Goal: Book appointment/travel/reservation

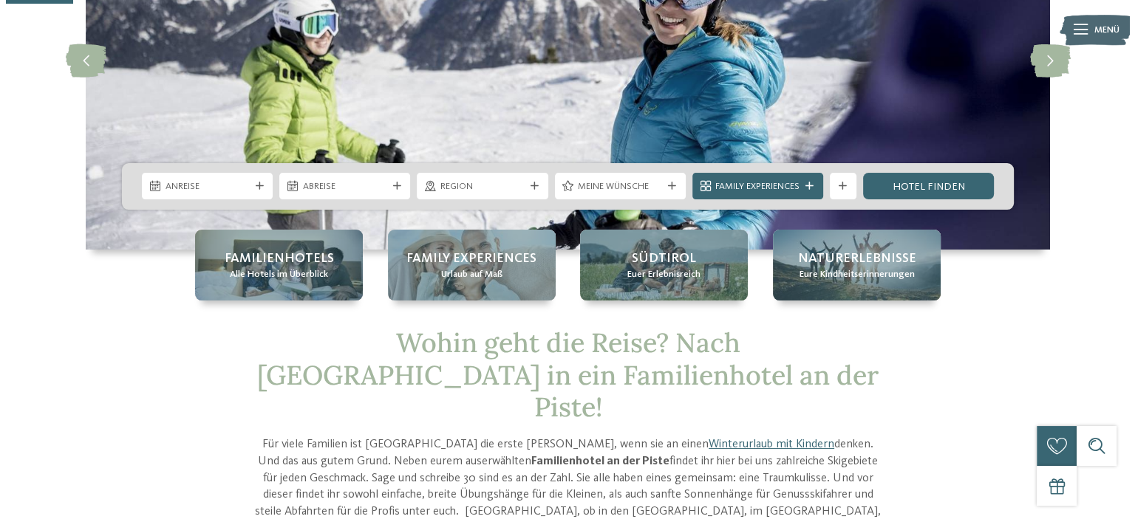
scroll to position [222, 0]
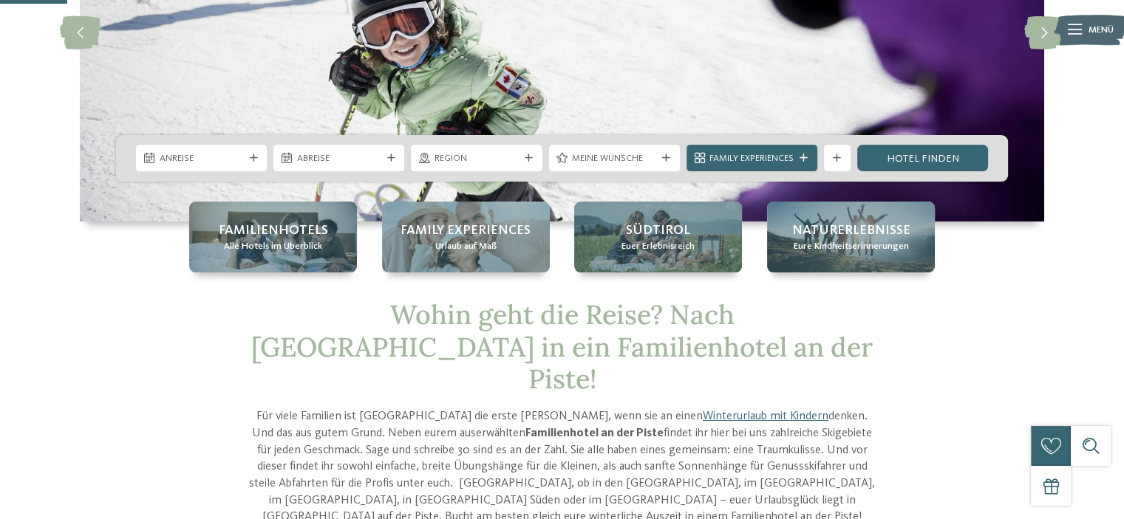
click at [247, 154] on div at bounding box center [253, 158] width 13 height 8
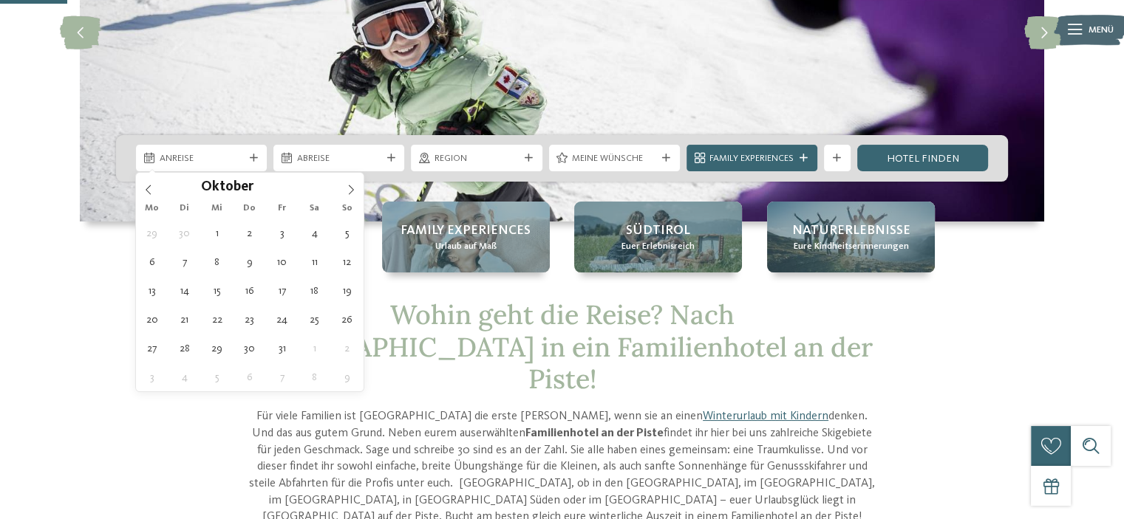
click at [348, 190] on icon at bounding box center [351, 190] width 10 height 10
click at [349, 189] on icon at bounding box center [351, 190] width 10 height 10
type input "****"
click at [349, 189] on icon at bounding box center [351, 190] width 10 height 10
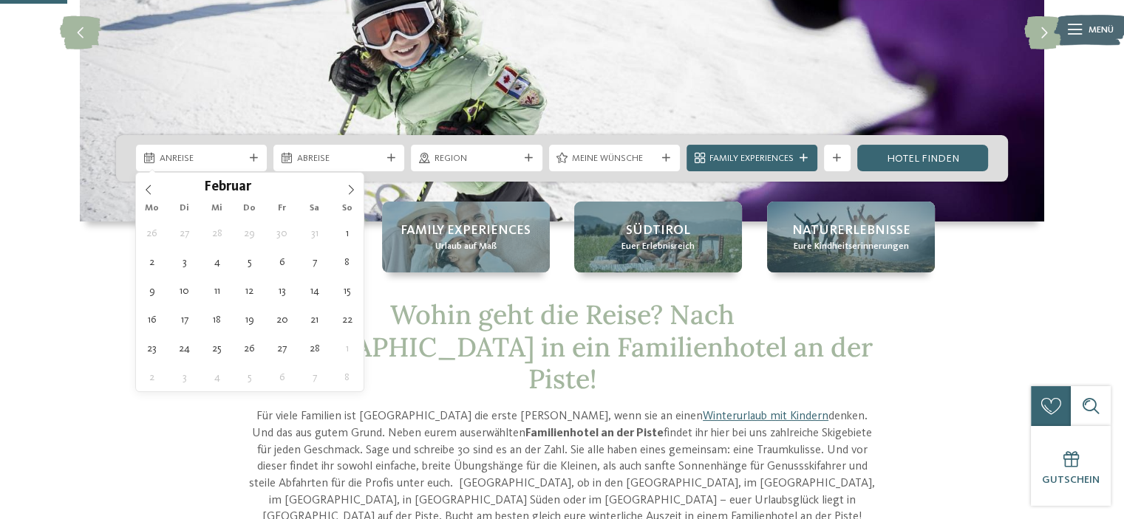
click at [349, 189] on icon at bounding box center [351, 190] width 10 height 10
type div "18.02.2026"
type input "****"
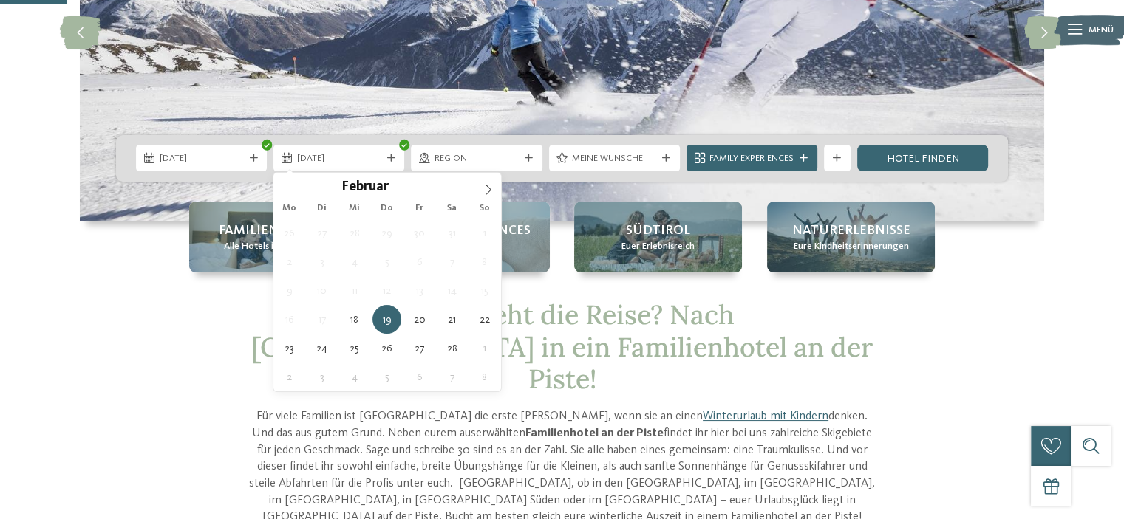
type div "22.02.2026"
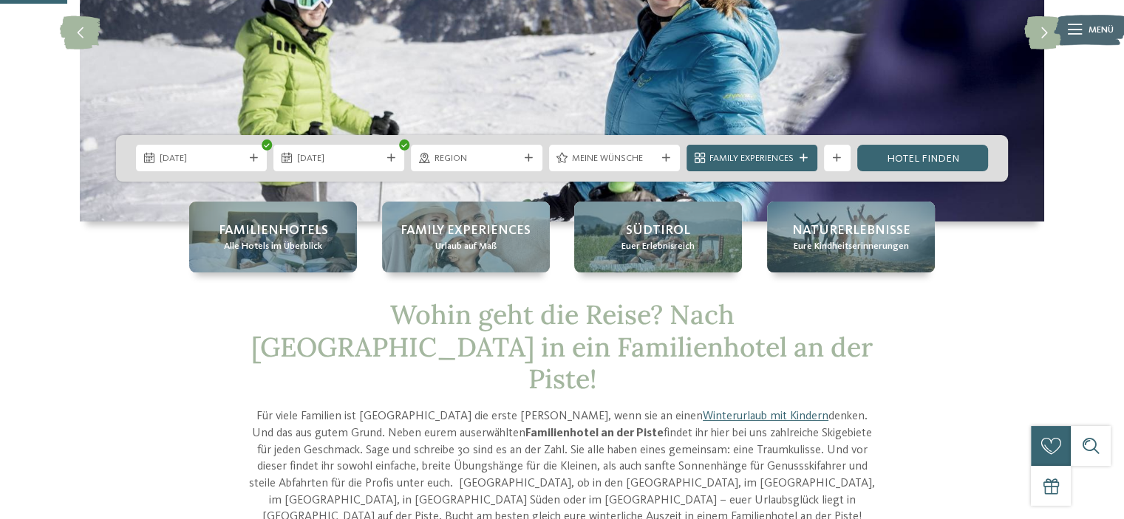
click at [630, 160] on span "Meine Wünsche" at bounding box center [614, 158] width 84 height 13
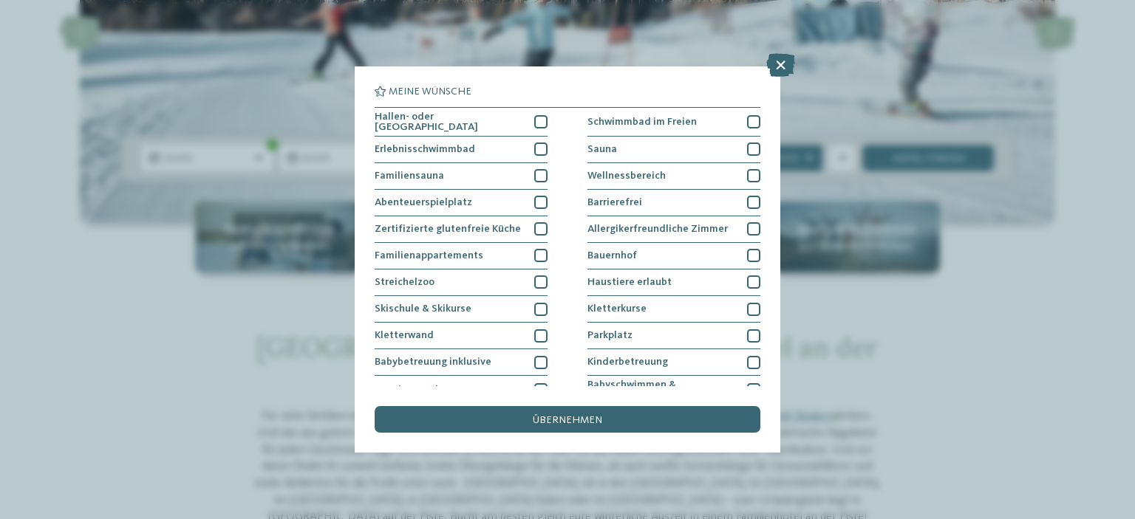
click at [747, 282] on div at bounding box center [753, 282] width 13 height 13
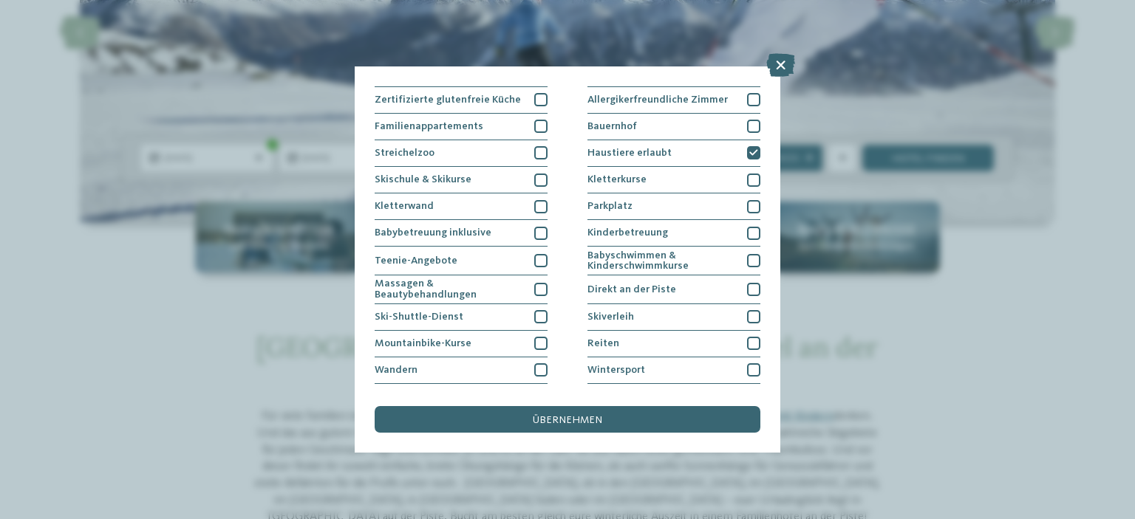
scroll to position [103, 0]
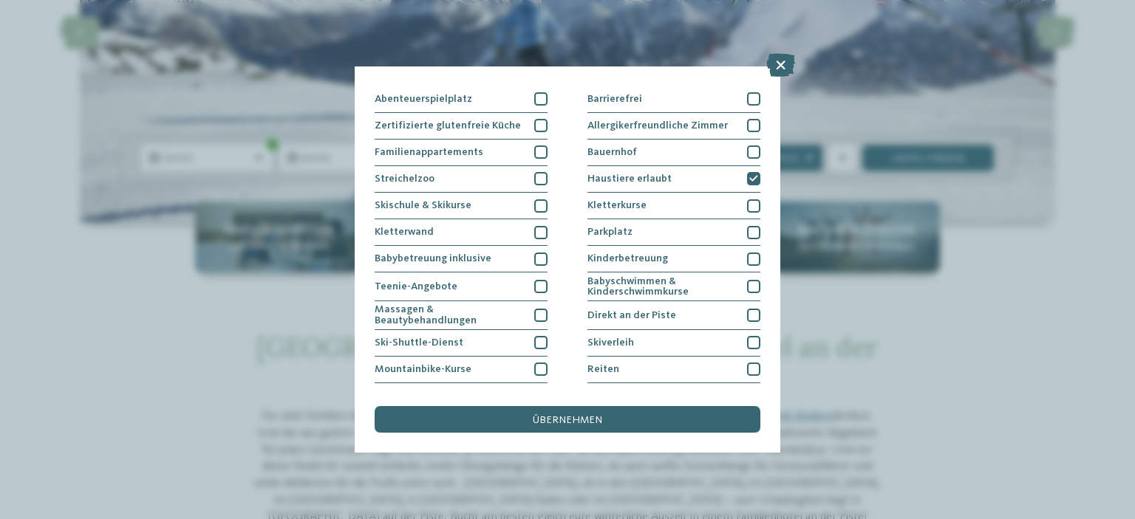
click at [539, 151] on div at bounding box center [540, 152] width 13 height 13
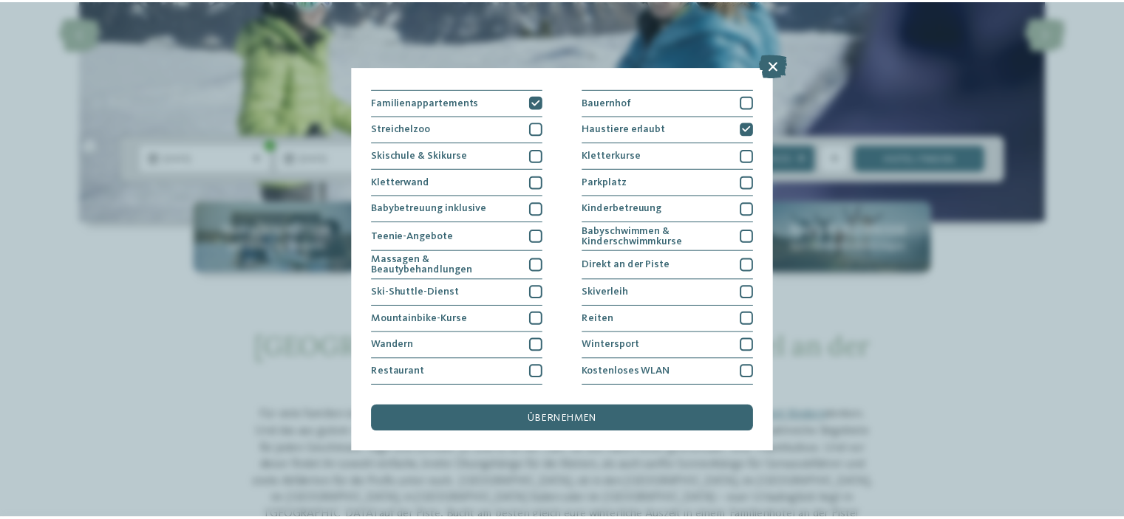
scroll to position [177, 0]
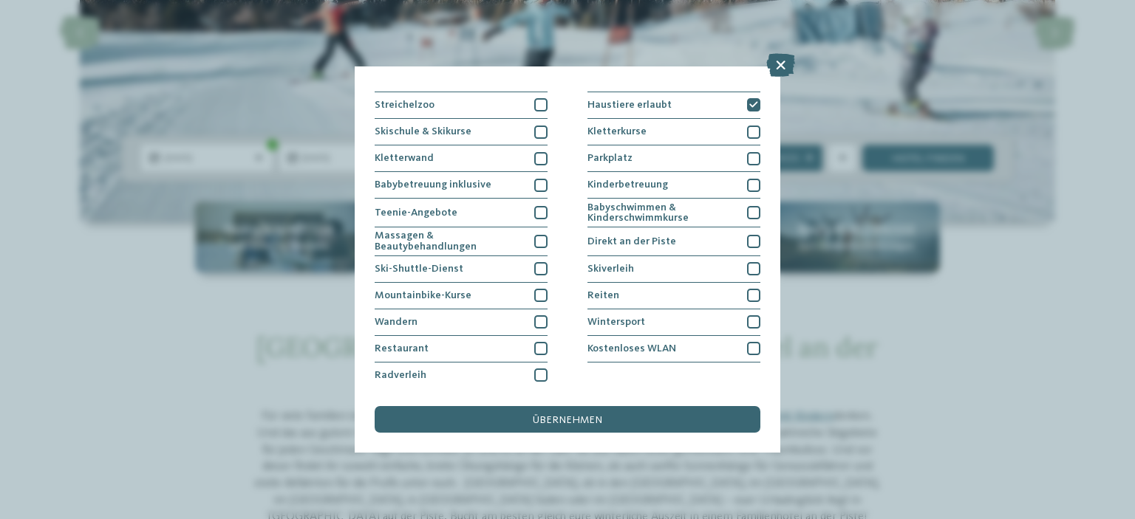
click at [747, 235] on div at bounding box center [753, 241] width 13 height 13
click at [553, 422] on span "übernehmen" at bounding box center [567, 420] width 69 height 10
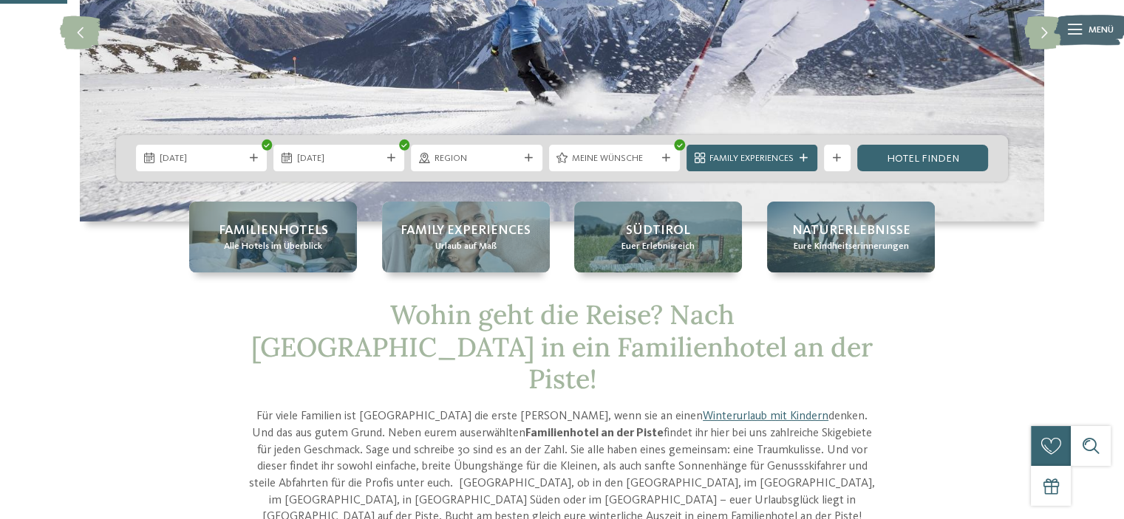
click at [1095, 426] on div "Suche" at bounding box center [1091, 446] width 40 height 40
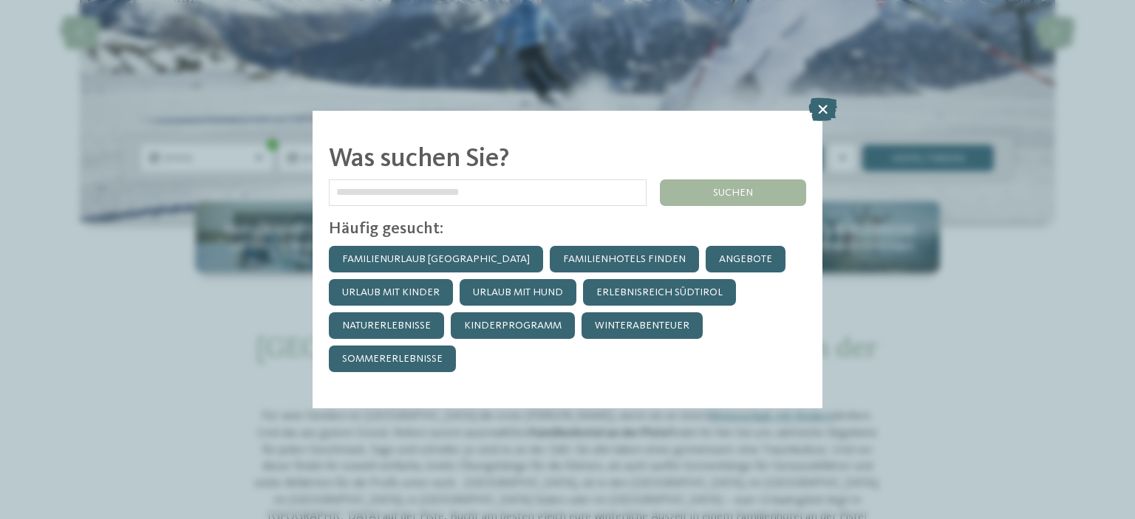
click at [822, 110] on icon at bounding box center [822, 110] width 29 height 24
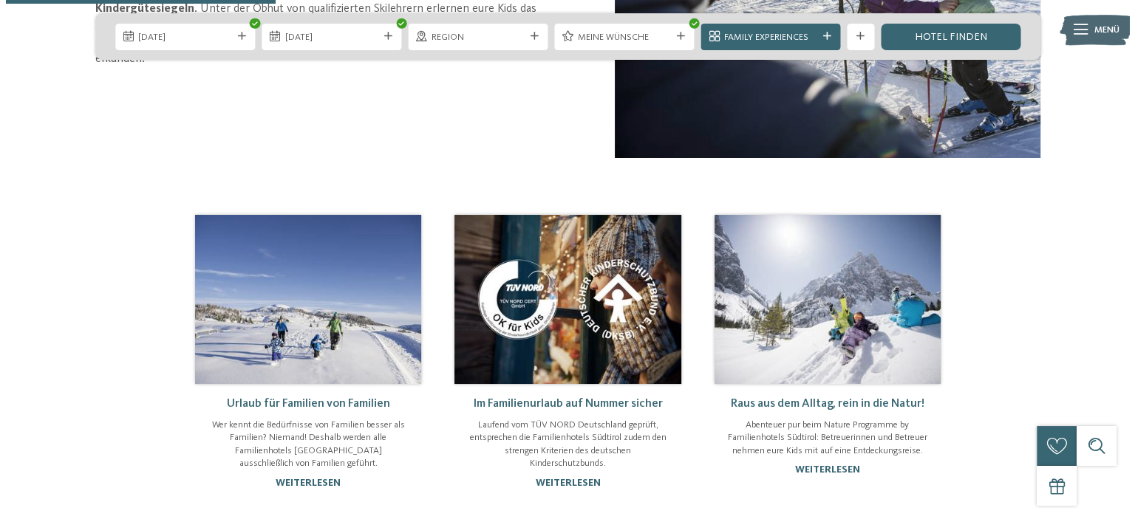
scroll to position [591, 0]
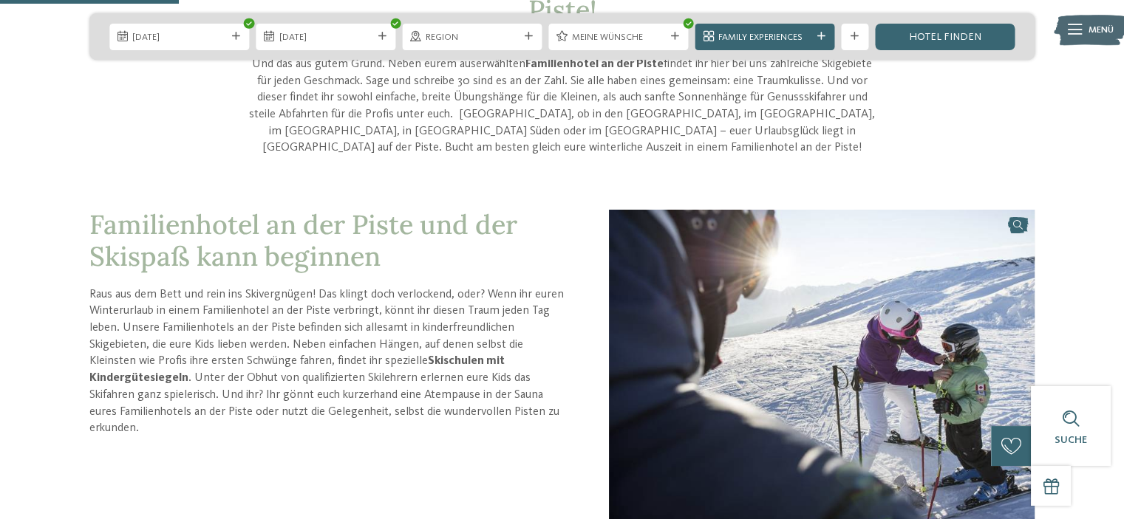
click at [789, 35] on span "Family Experiences" at bounding box center [764, 37] width 93 height 13
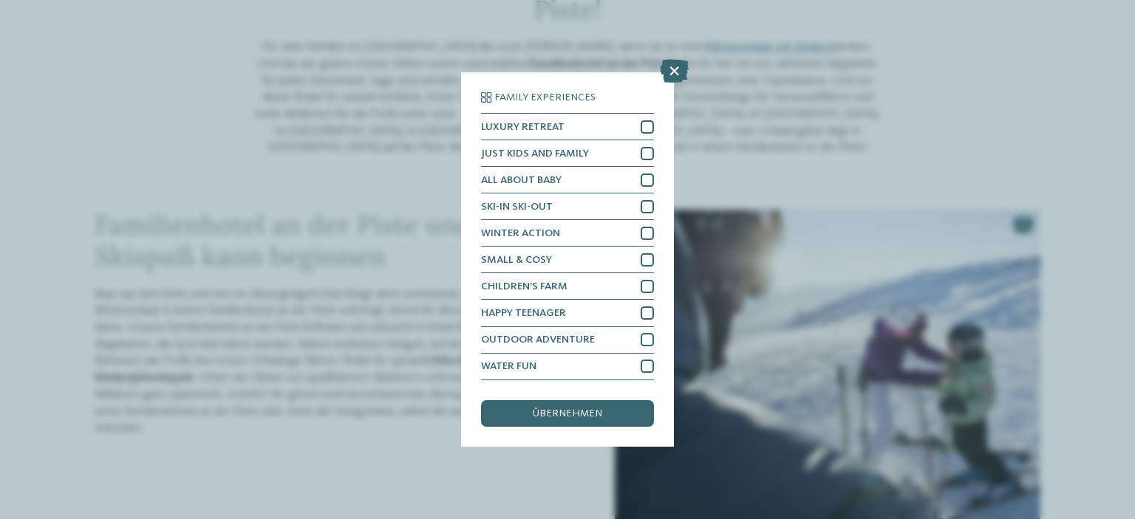
click at [789, 35] on div "Family Experiences LUXURY RETREAT JUST KIDS AND FAMILY" at bounding box center [567, 259] width 1135 height 519
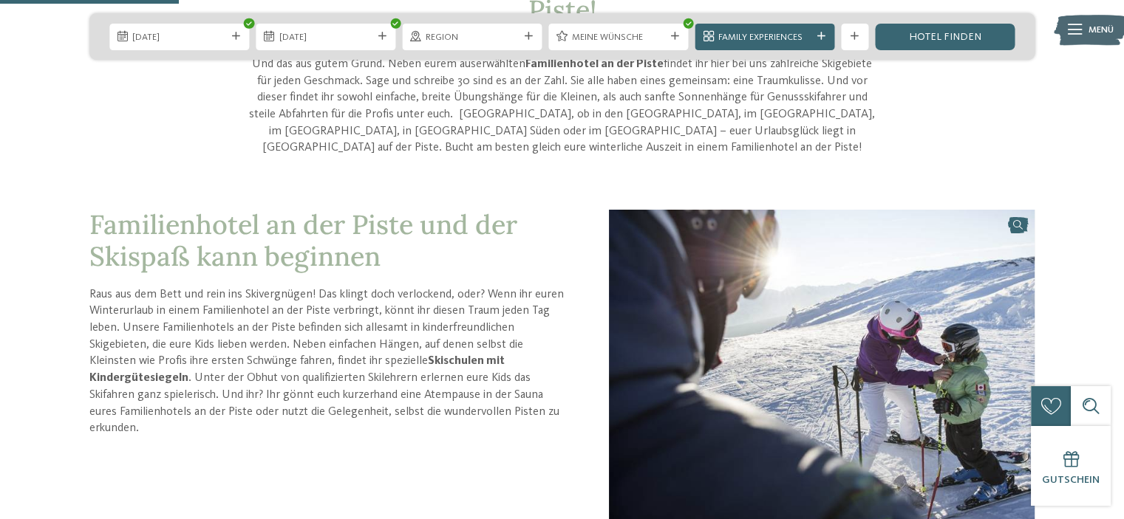
click at [636, 44] on span "Meine Wünsche" at bounding box center [618, 37] width 93 height 13
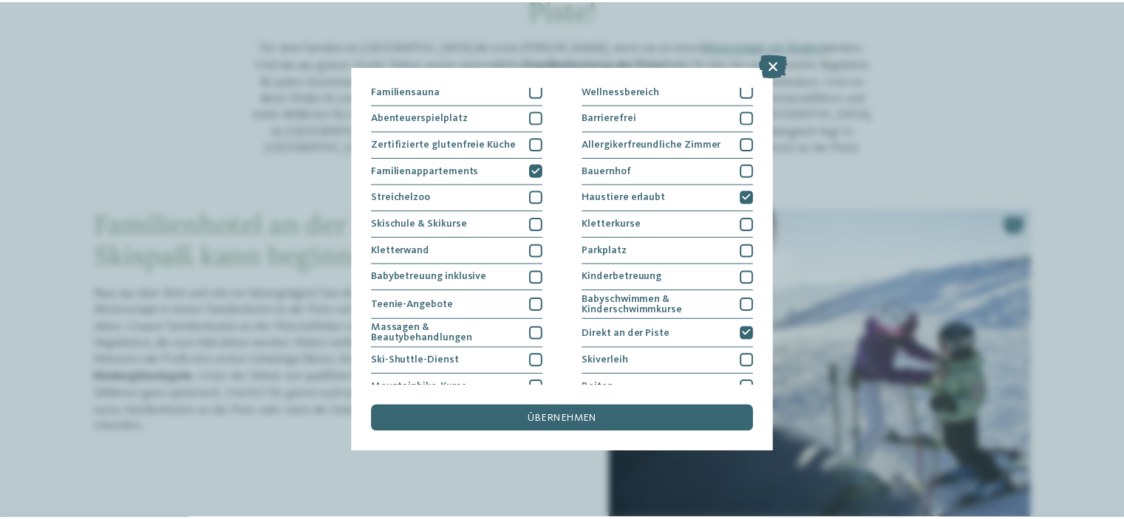
scroll to position [0, 0]
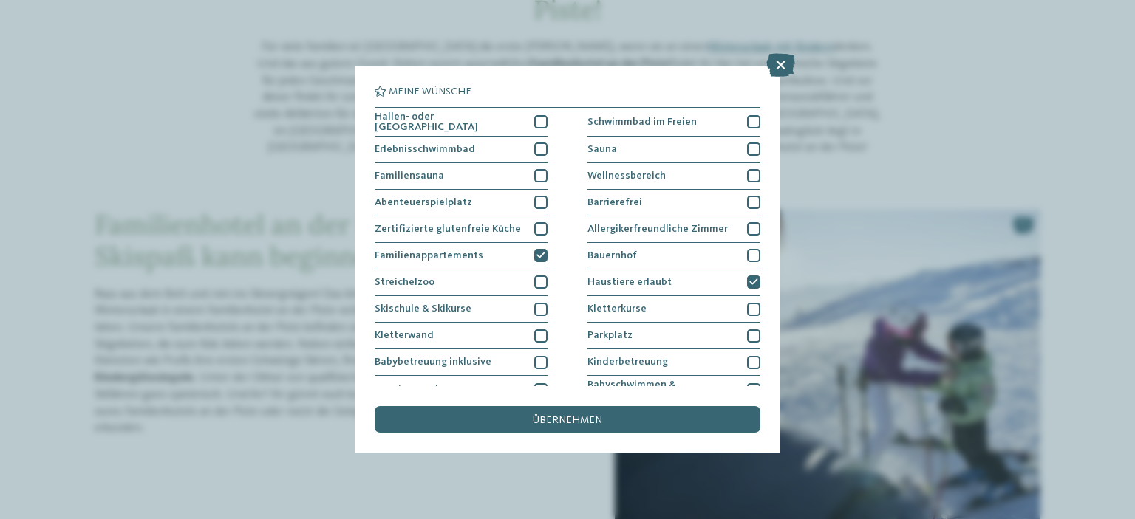
click at [603, 419] on div "übernehmen" at bounding box center [568, 419] width 386 height 27
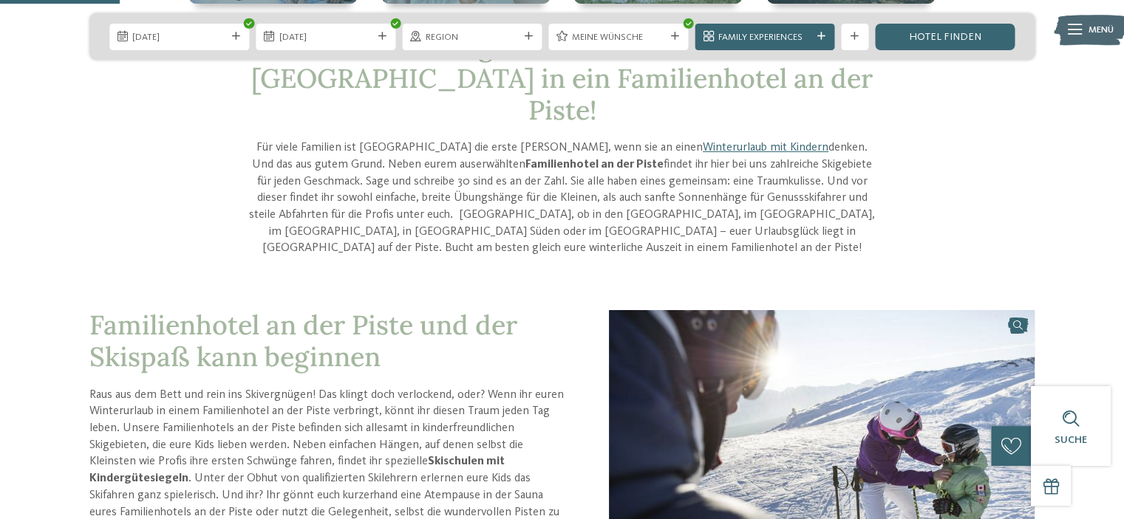
scroll to position [369, 0]
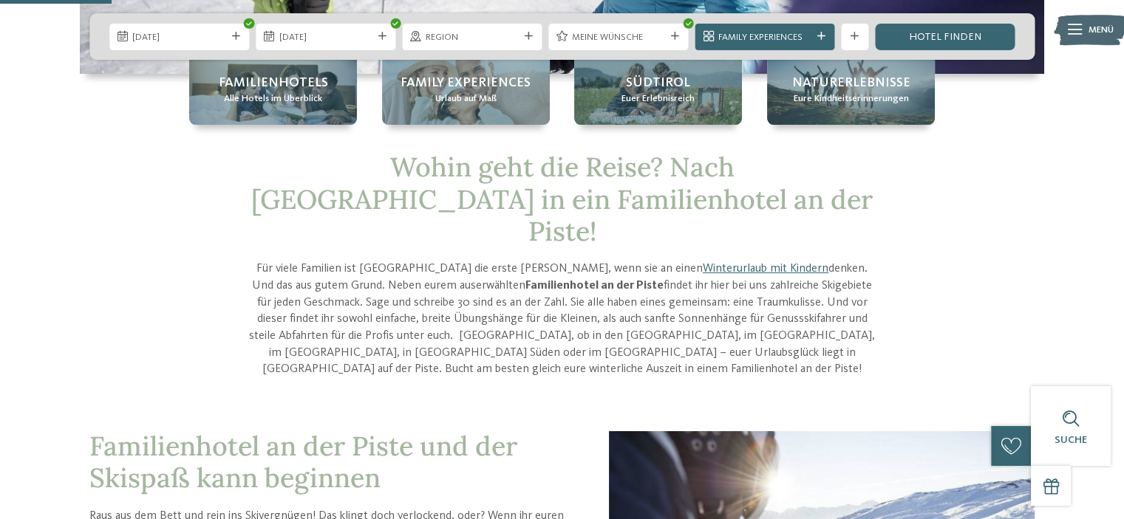
click at [947, 29] on link "Hotel finden" at bounding box center [945, 37] width 140 height 27
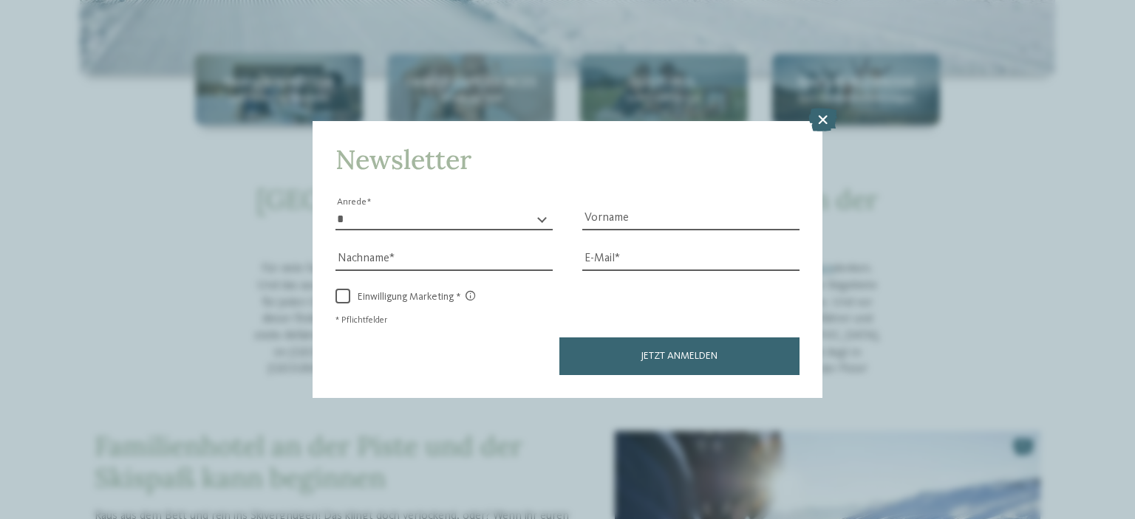
click at [825, 120] on icon at bounding box center [822, 120] width 29 height 24
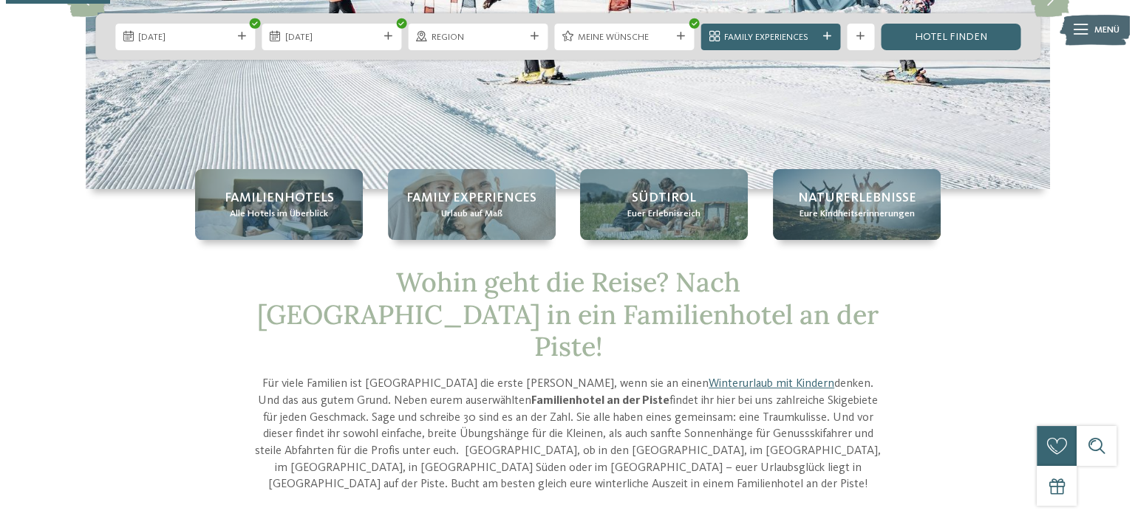
scroll to position [74, 0]
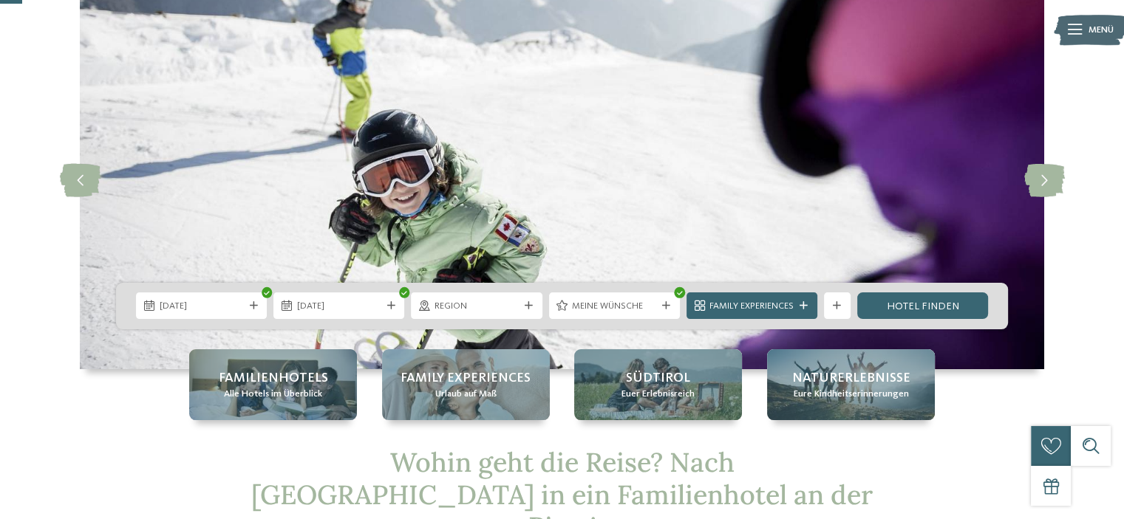
click at [464, 301] on span "Region" at bounding box center [476, 306] width 84 height 13
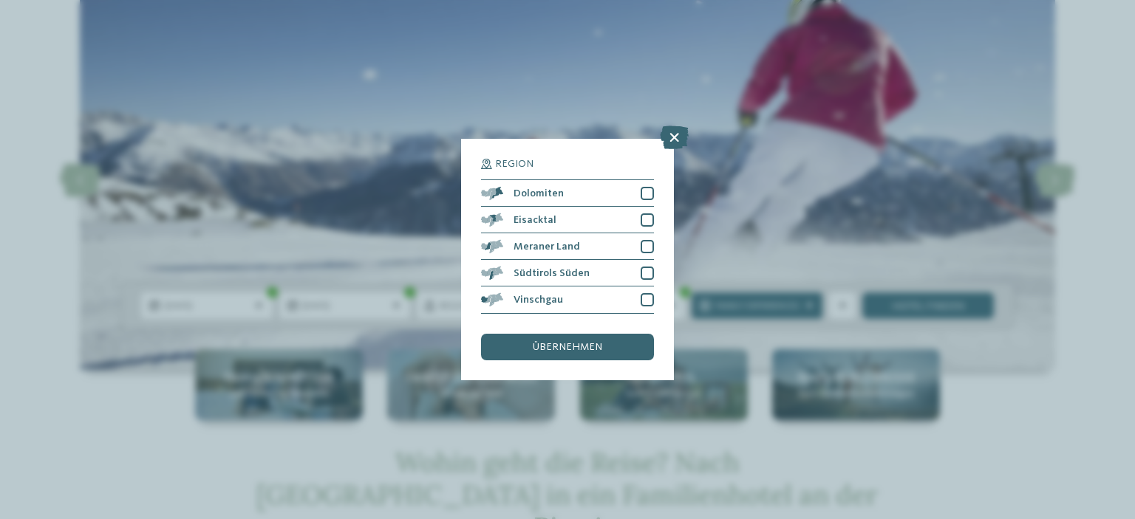
click at [667, 136] on icon at bounding box center [674, 138] width 29 height 24
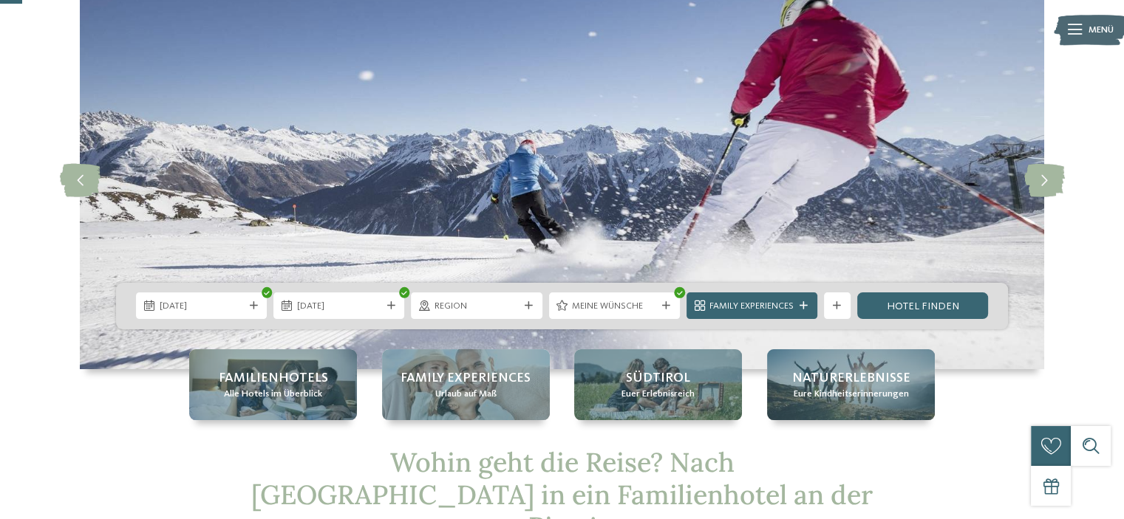
click at [579, 310] on span "Meine Wünsche" at bounding box center [614, 306] width 84 height 13
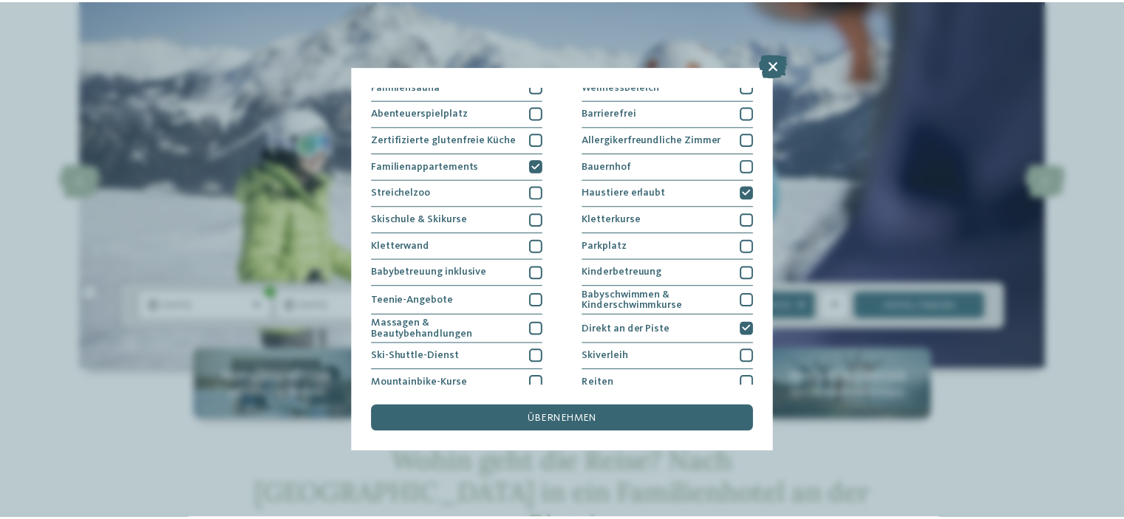
scroll to position [177, 0]
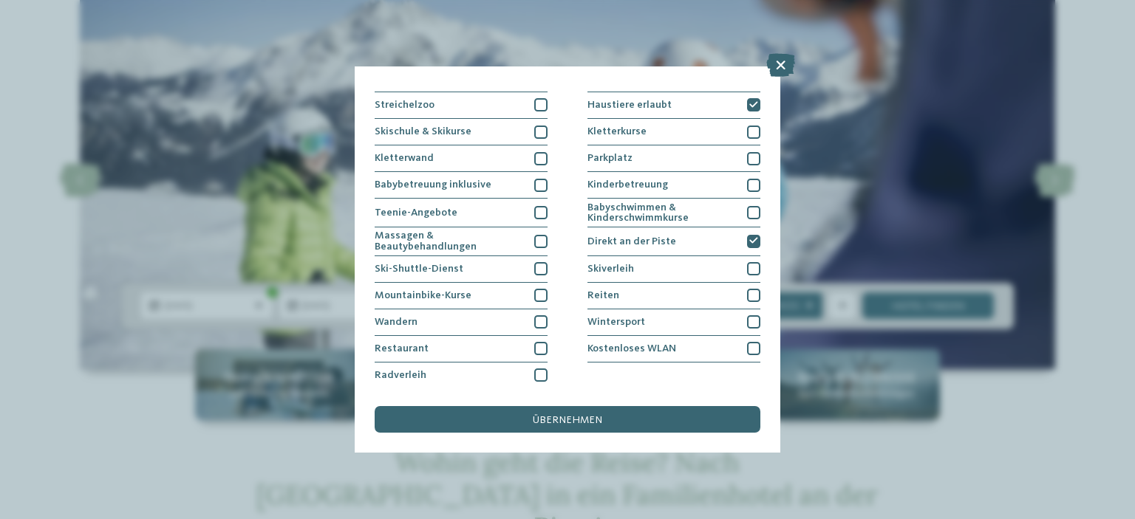
click at [537, 422] on span "übernehmen" at bounding box center [567, 420] width 69 height 10
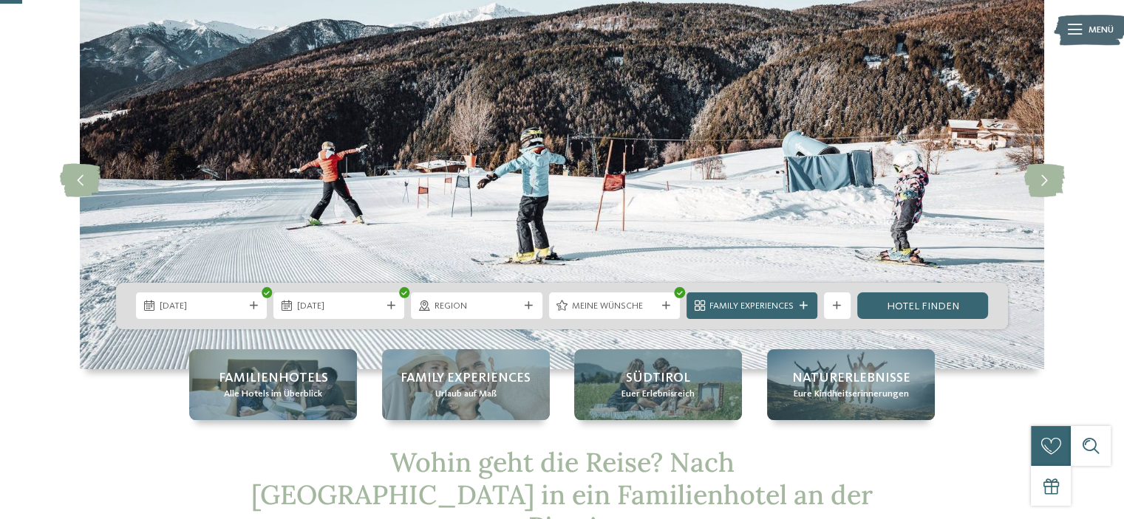
click at [805, 303] on icon at bounding box center [803, 306] width 8 height 8
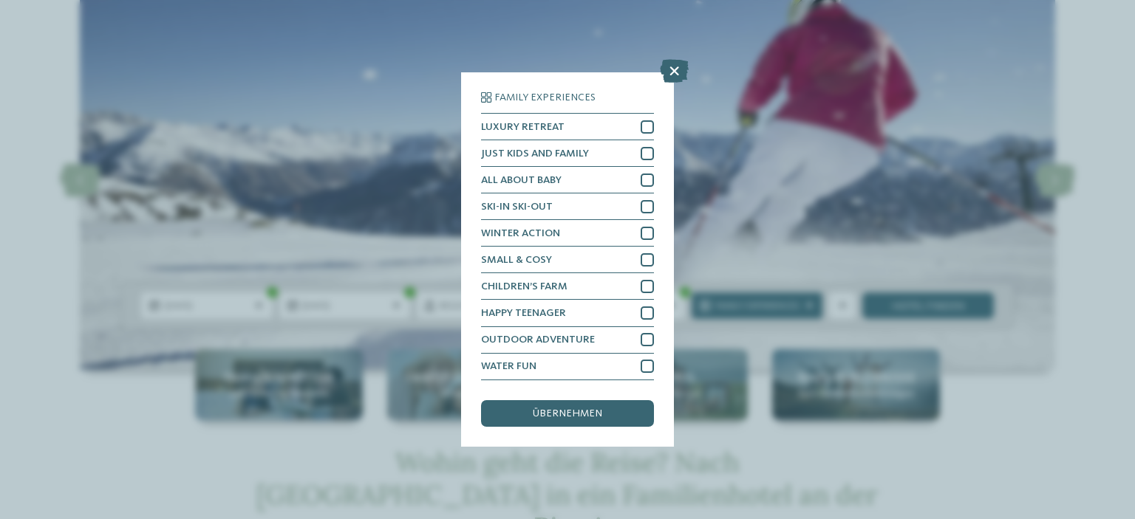
click at [564, 197] on div "SKI-IN SKI-OUT" at bounding box center [567, 207] width 173 height 27
click at [537, 419] on span "übernehmen" at bounding box center [567, 414] width 69 height 10
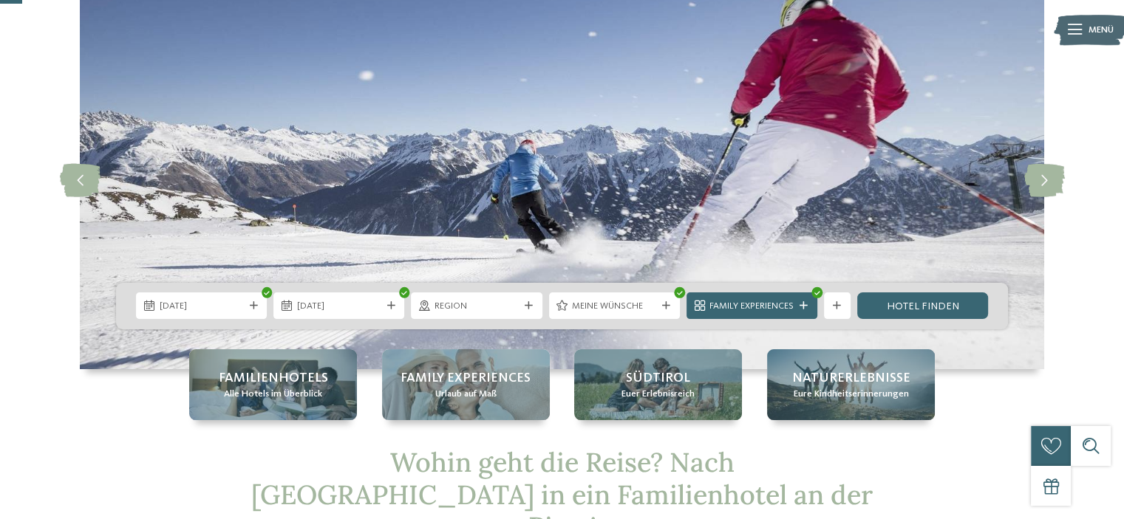
click at [929, 298] on link "Hotel finden" at bounding box center [922, 306] width 131 height 27
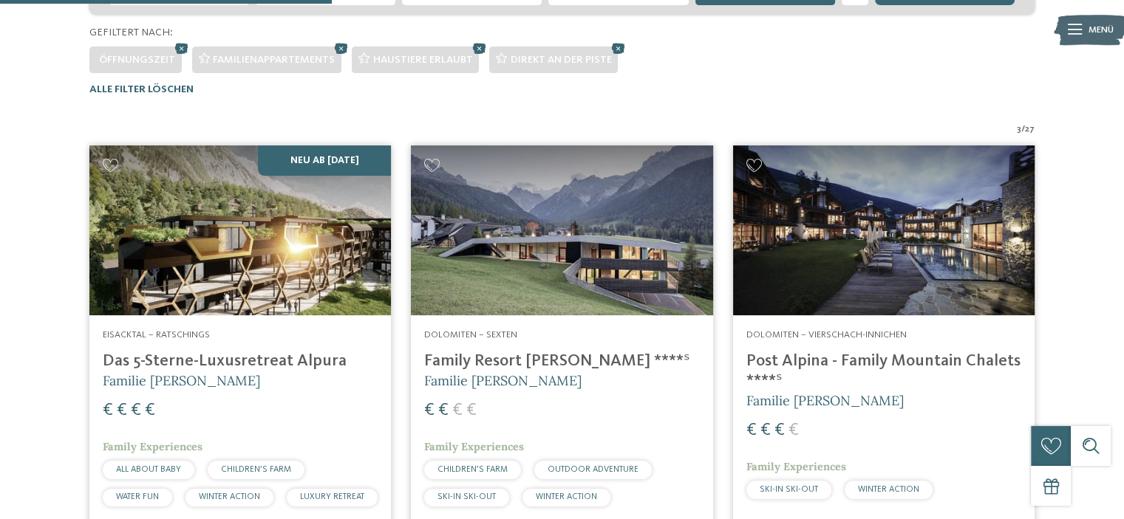
scroll to position [354, 0]
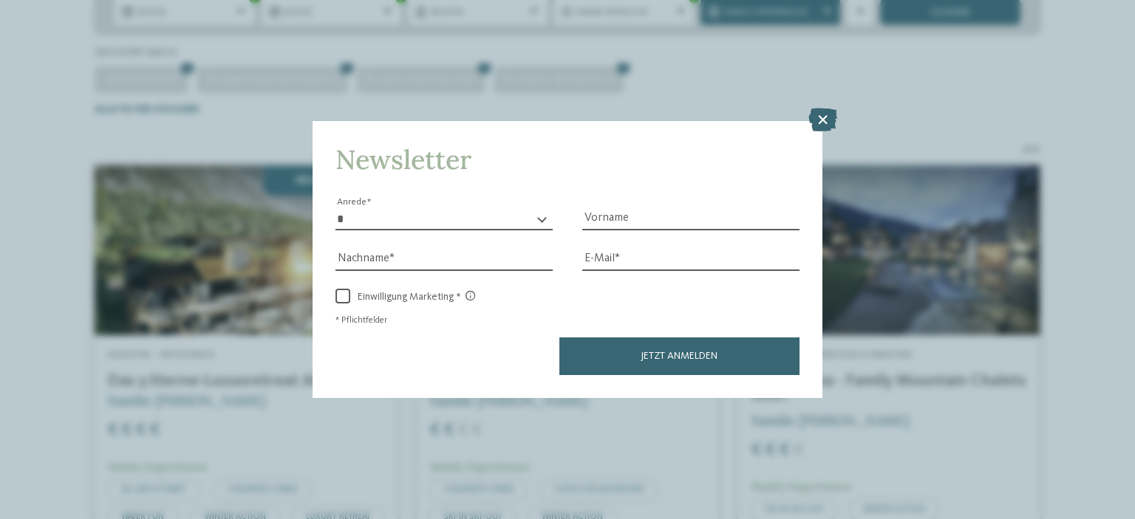
click at [823, 117] on icon at bounding box center [822, 120] width 29 height 24
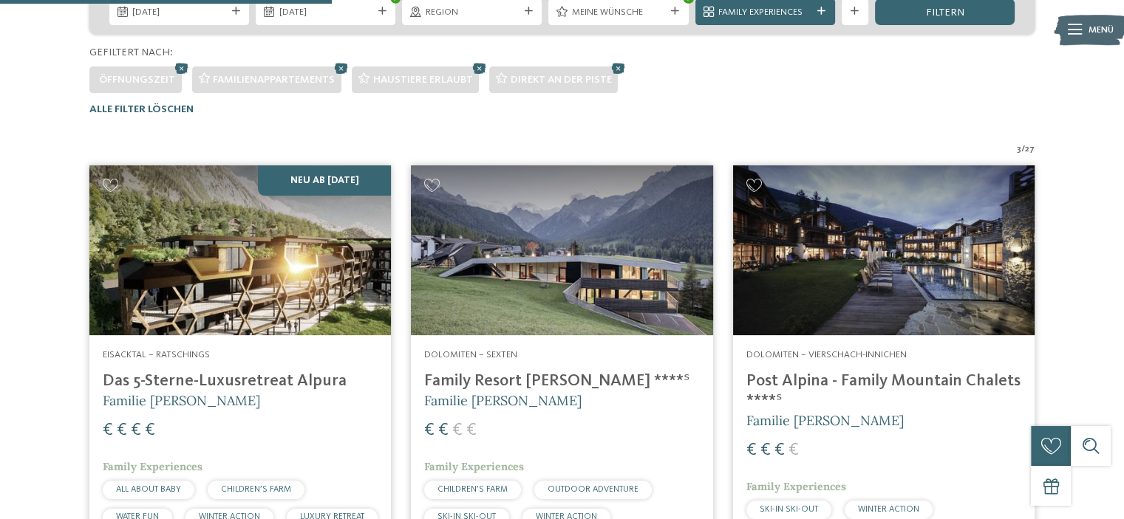
click at [845, 291] on img at bounding box center [883, 251] width 301 height 170
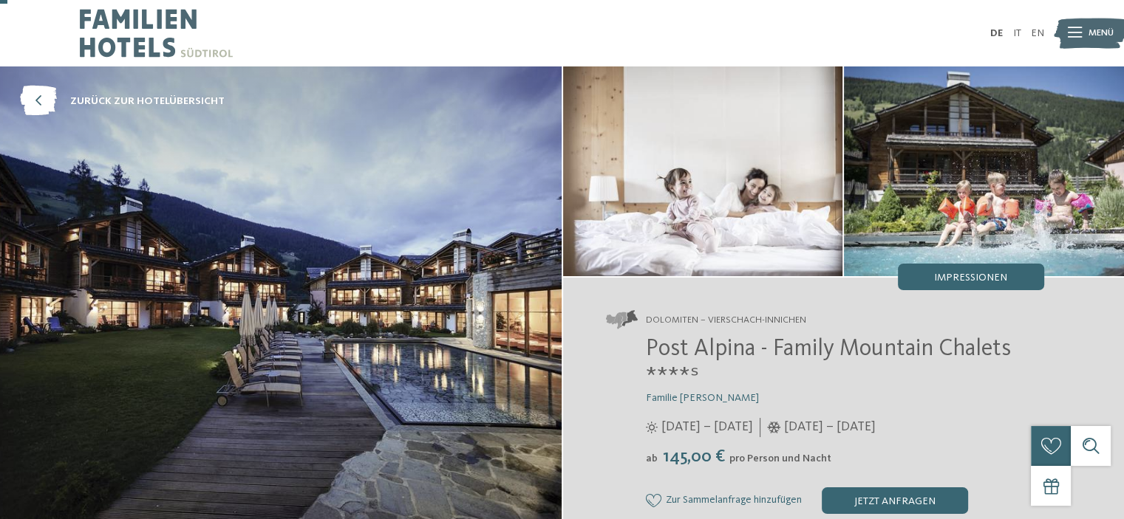
scroll to position [369, 0]
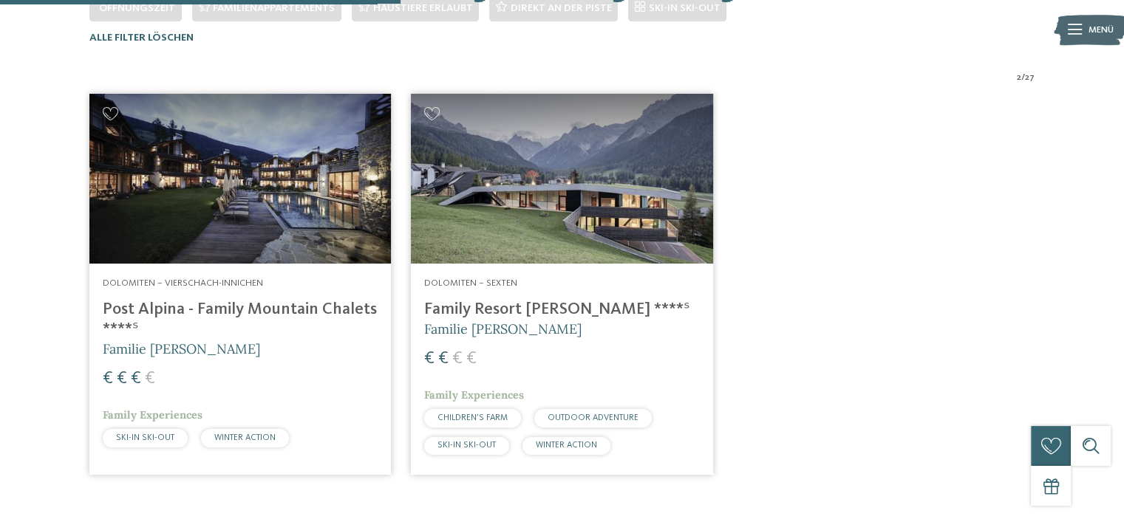
scroll to position [428, 0]
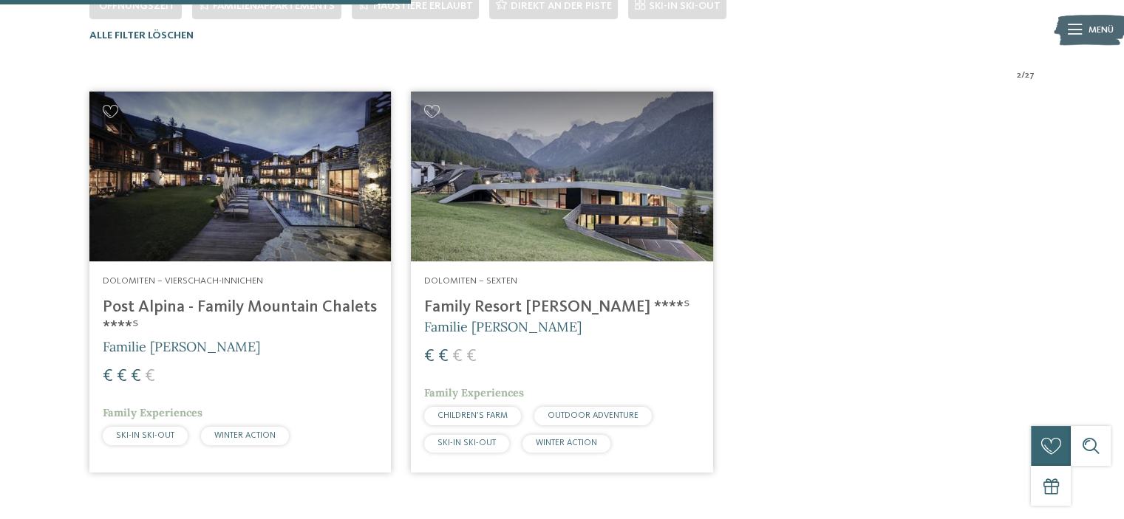
click at [204, 279] on span "Dolomiten – Vierschach-Innichen" at bounding box center [183, 281] width 160 height 10
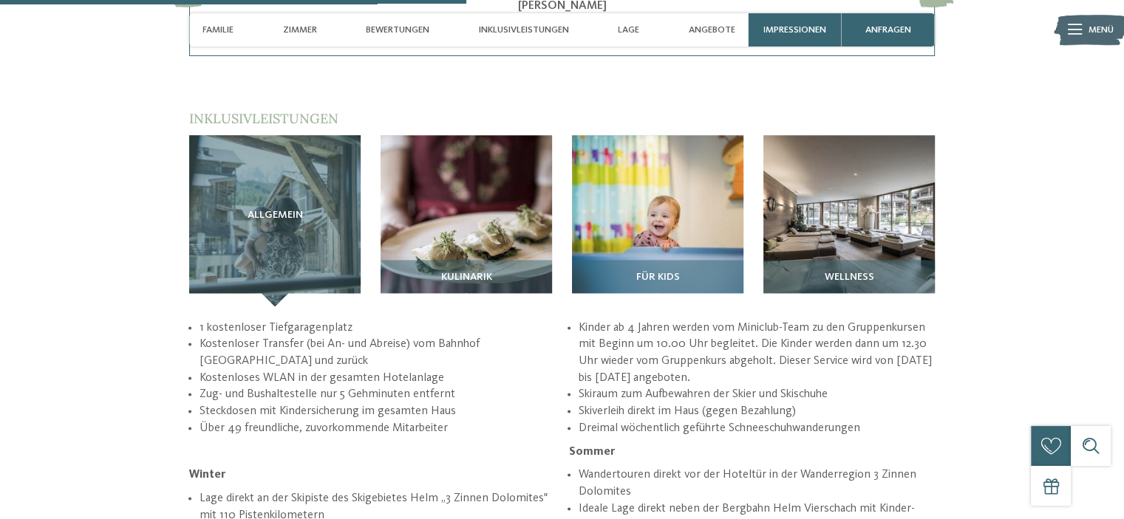
scroll to position [2069, 0]
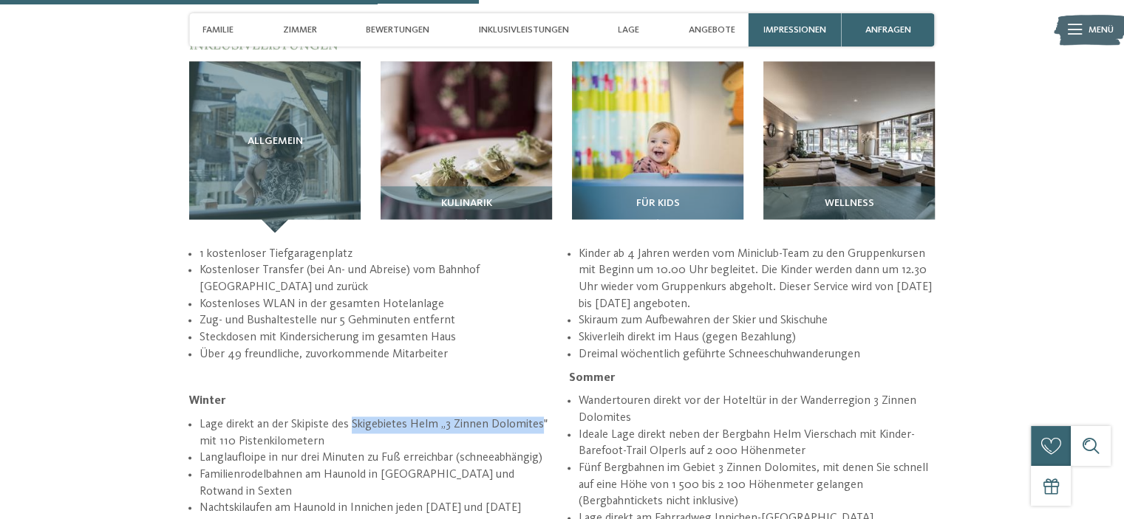
drag, startPoint x: 542, startPoint y: 375, endPoint x: 350, endPoint y: 376, distance: 192.1
click at [350, 417] on li "Lage direkt an der Skipiste des Skigebietes Helm „3 Zinnen Dolomites" mit 110 P…" at bounding box center [378, 433] width 356 height 33
copy li "Skigebietes Helm „3 Zinnen Dolomites"
